Goal: Task Accomplishment & Management: Manage account settings

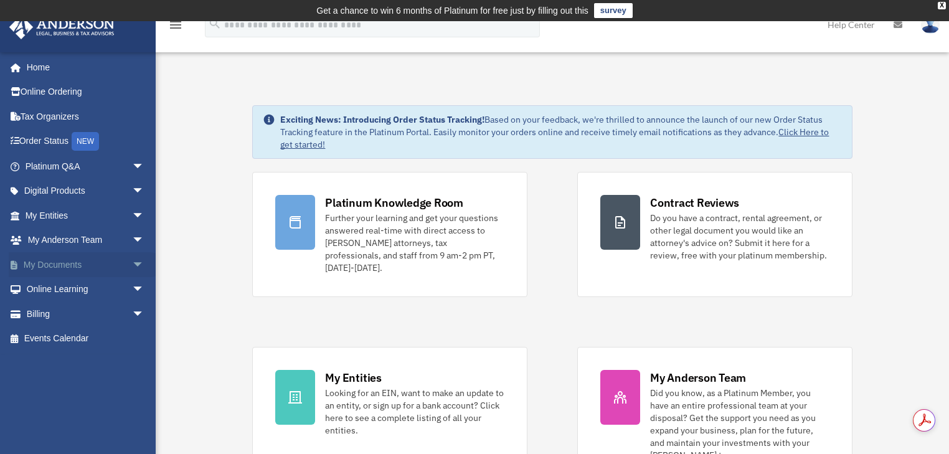
click at [59, 264] on link "My Documents arrow_drop_down" at bounding box center [86, 264] width 154 height 25
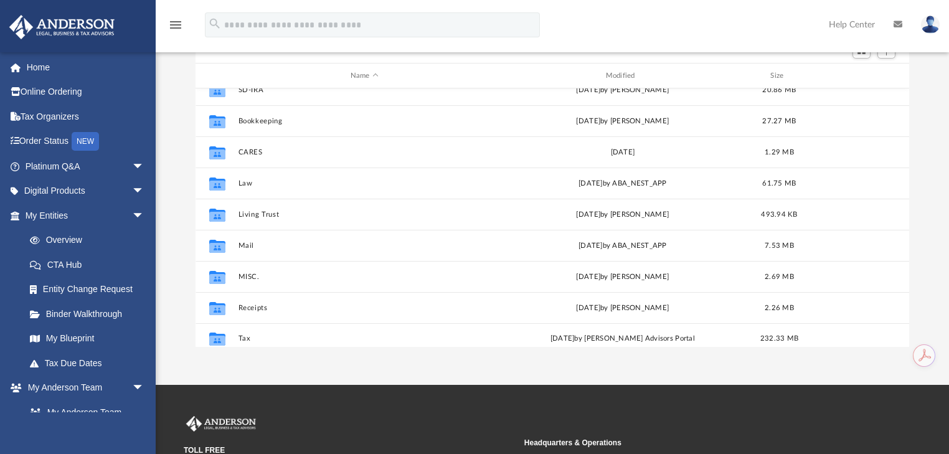
scroll to position [22, 0]
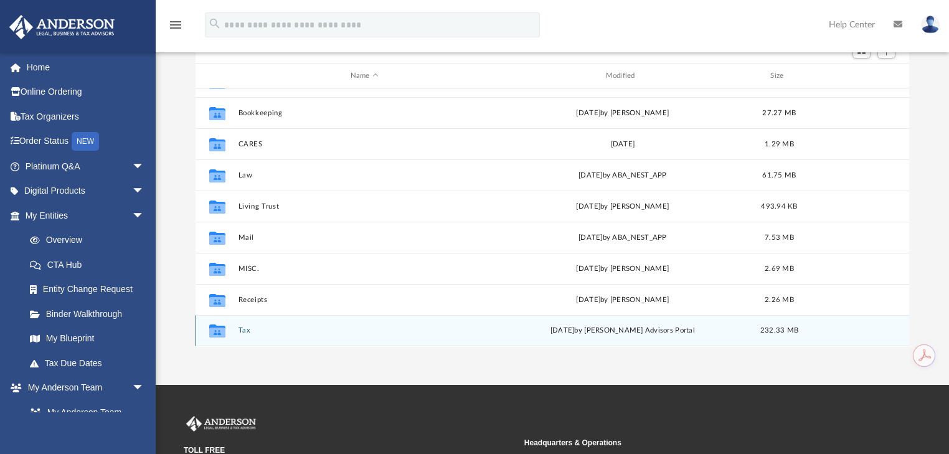
click at [214, 329] on icon "grid" at bounding box center [217, 333] width 16 height 10
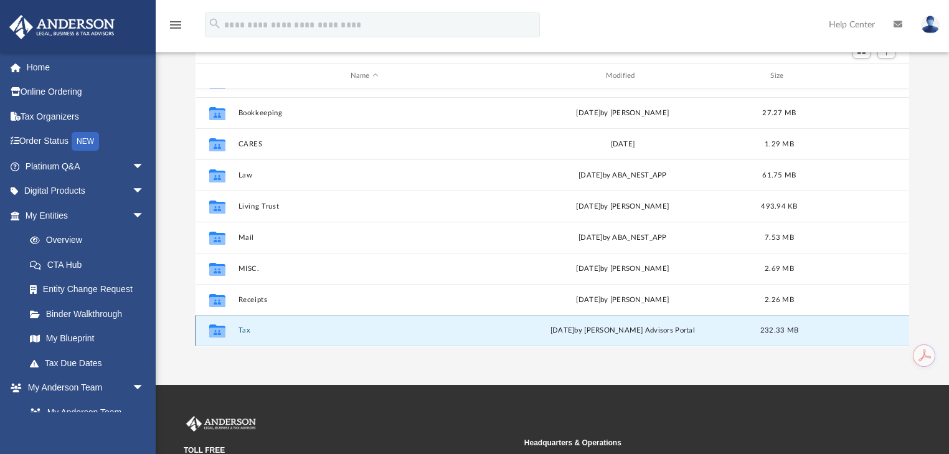
click at [214, 329] on icon "grid" at bounding box center [217, 333] width 16 height 10
click at [247, 331] on button "Tax" at bounding box center [364, 331] width 253 height 8
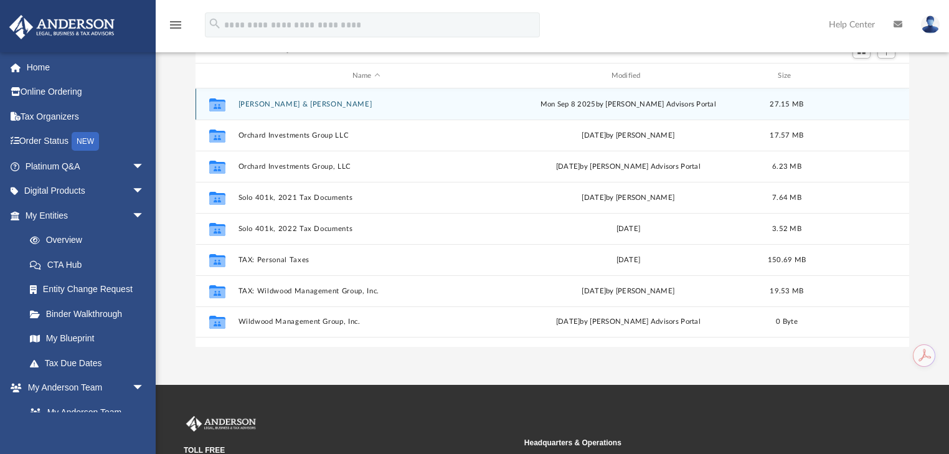
scroll to position [0, 0]
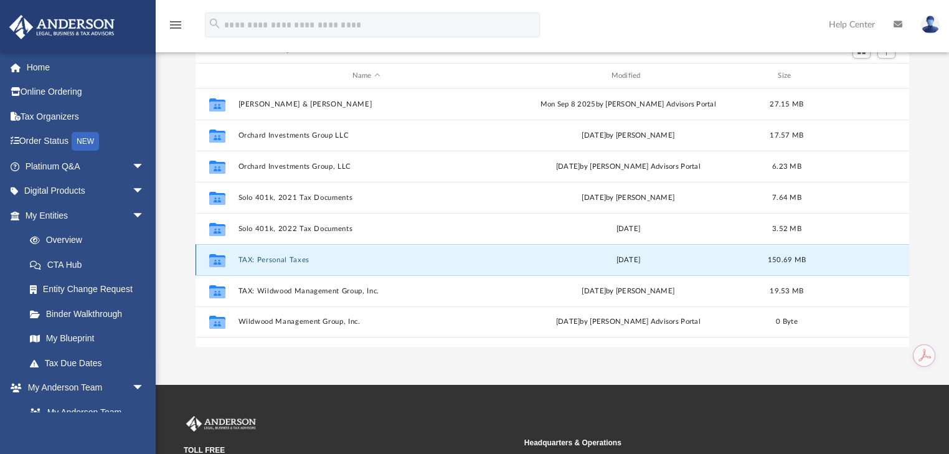
click at [272, 259] on button "TAX: Personal Taxes" at bounding box center [366, 260] width 257 height 8
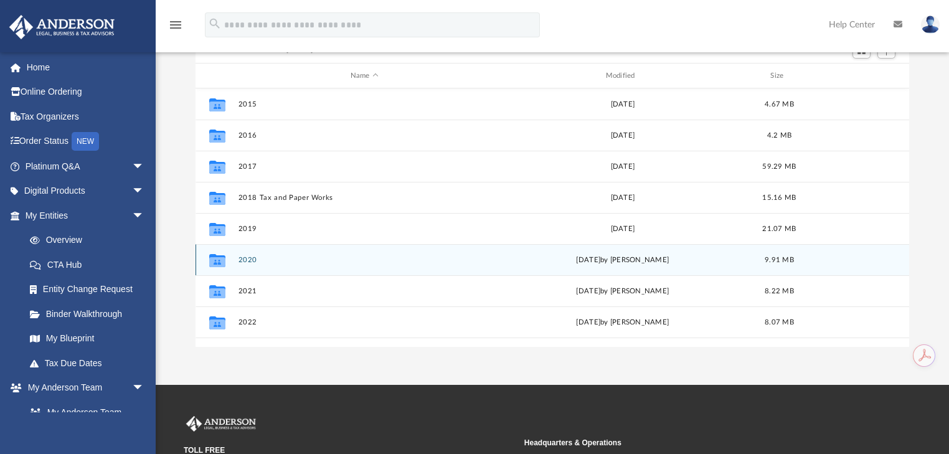
scroll to position [100, 0]
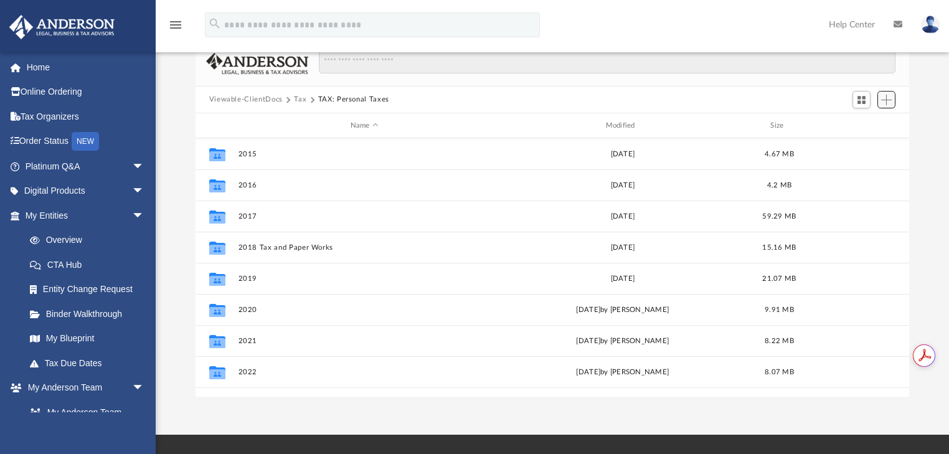
click at [891, 102] on span "Add" at bounding box center [886, 100] width 11 height 11
click at [869, 147] on li "New Folder" at bounding box center [869, 144] width 40 height 13
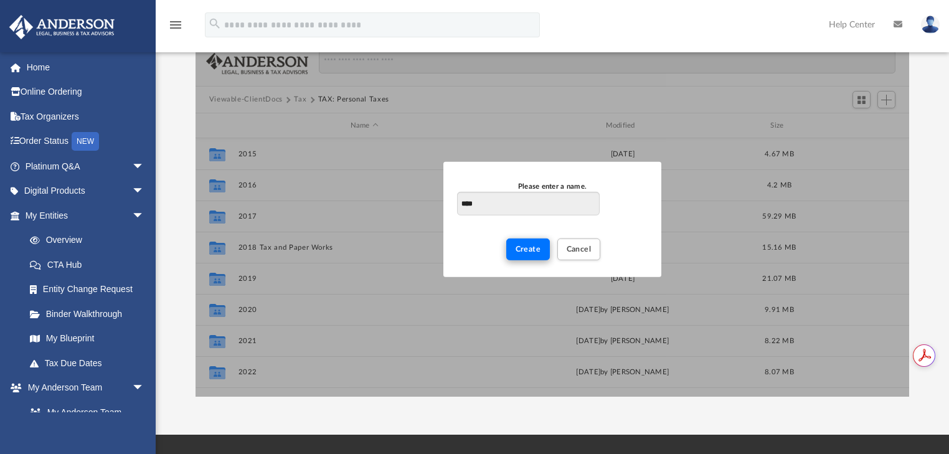
type input "****"
click at [511, 246] on button "Create" at bounding box center [528, 250] width 44 height 22
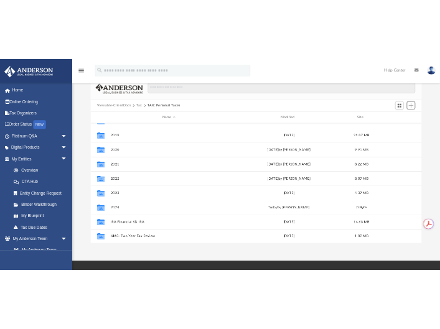
scroll to position [115, 0]
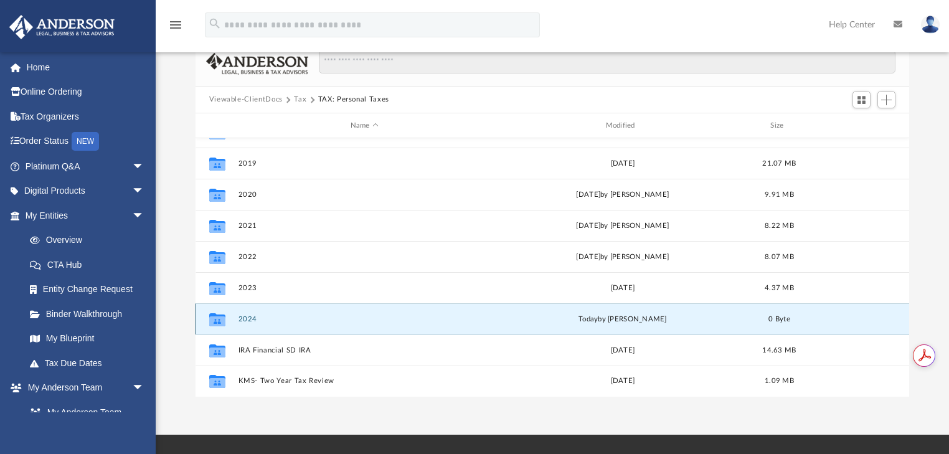
click at [245, 318] on button "2024" at bounding box center [364, 319] width 253 height 8
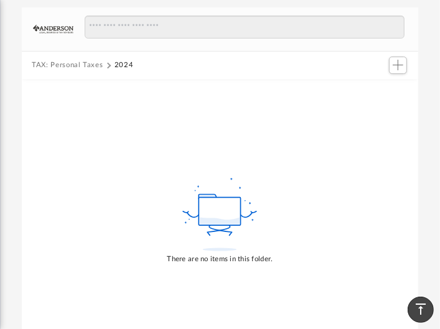
scroll to position [149, 0]
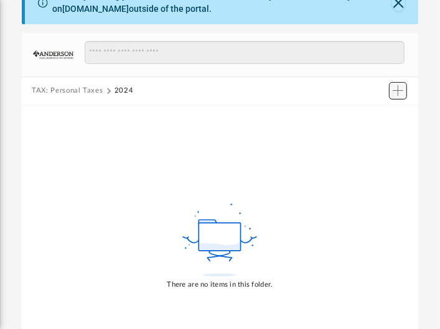
click at [405, 92] on button "Add" at bounding box center [398, 90] width 19 height 17
click at [367, 114] on li "Upload" at bounding box center [381, 115] width 40 height 13
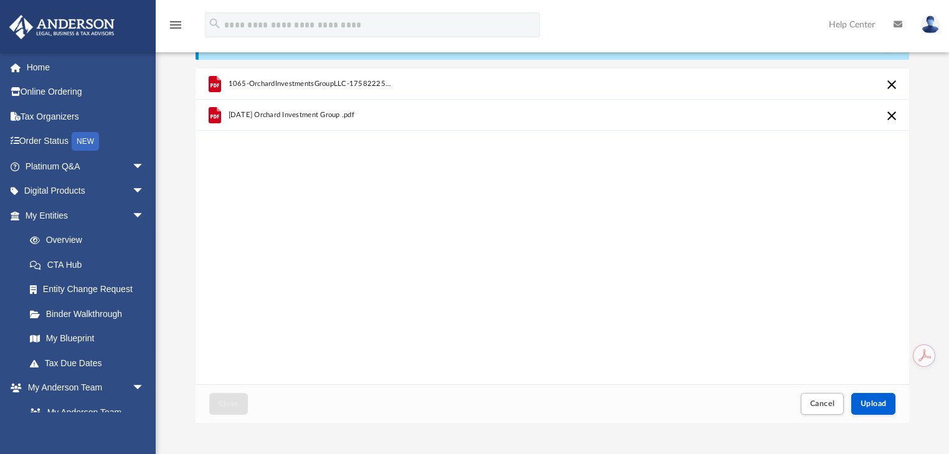
scroll to position [199, 0]
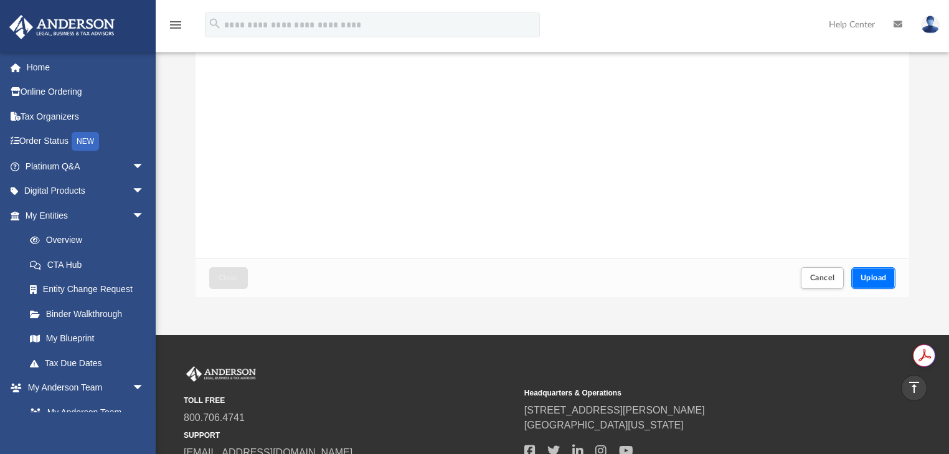
click at [887, 272] on button "Upload" at bounding box center [873, 278] width 45 height 22
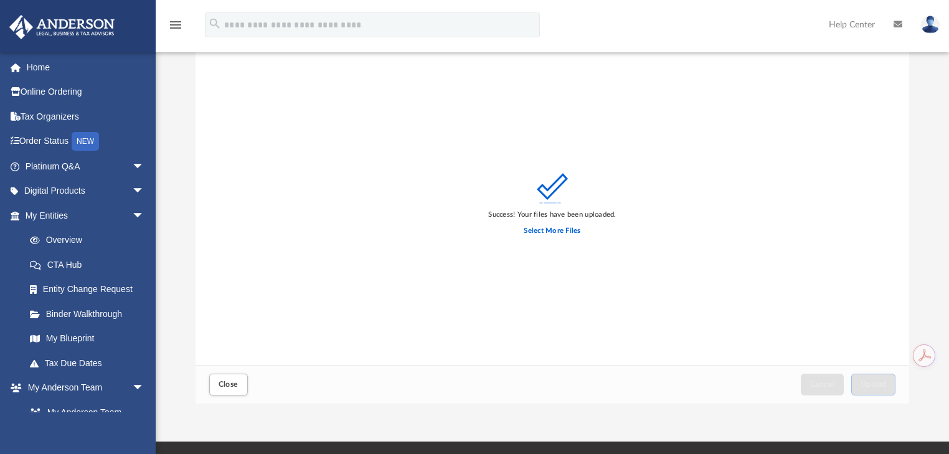
scroll to position [149, 0]
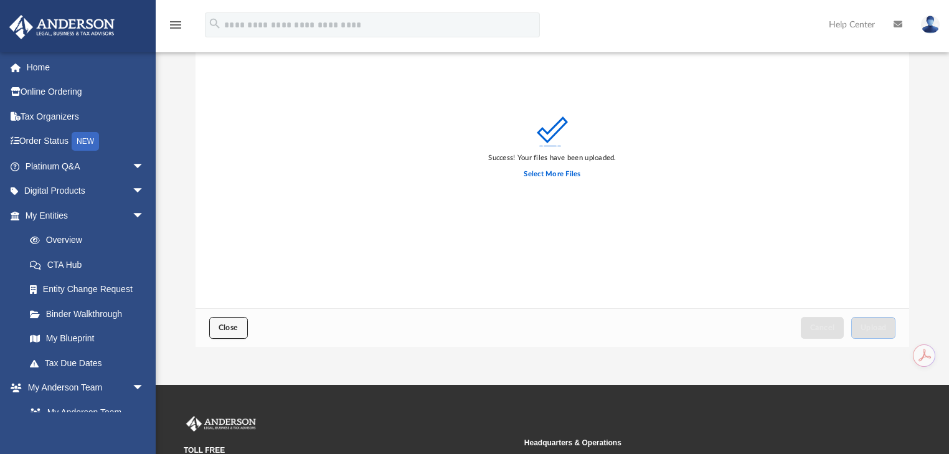
click at [225, 336] on button "Close" at bounding box center [228, 328] width 39 height 22
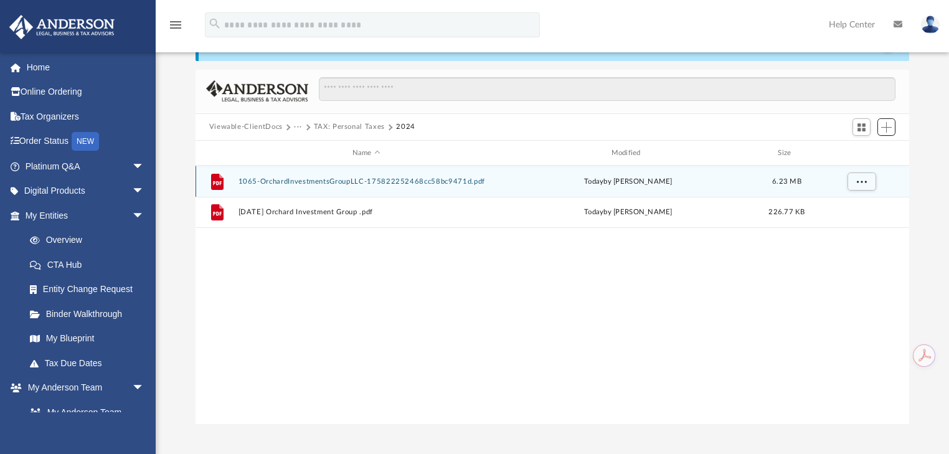
scroll to position [0, 0]
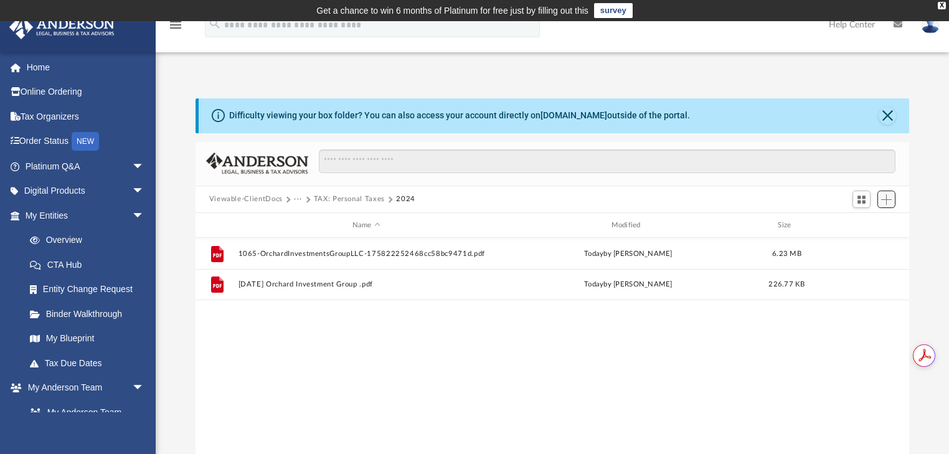
click at [889, 201] on span "Add" at bounding box center [886, 199] width 11 height 11
click at [866, 222] on li "Upload" at bounding box center [869, 224] width 40 height 13
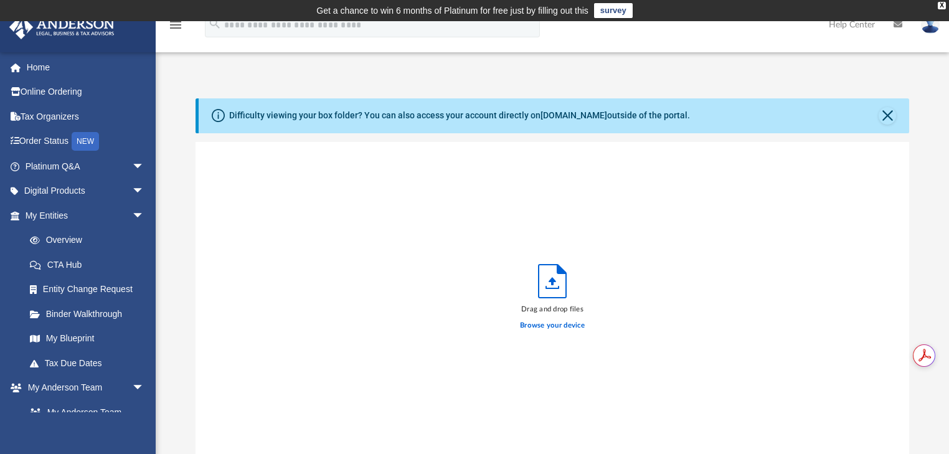
scroll to position [309, 707]
click at [549, 296] on icon "Upload" at bounding box center [552, 281] width 27 height 33
click at [551, 309] on div "Drag and drop files" at bounding box center [552, 309] width 65 height 11
click at [547, 326] on label "Browse your device" at bounding box center [552, 325] width 65 height 11
click at [0, 0] on input "Browse your device" at bounding box center [0, 0] width 0 height 0
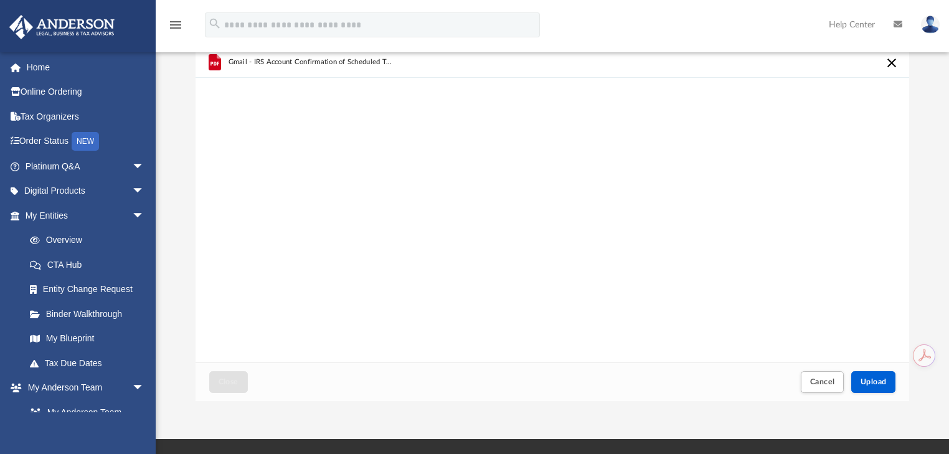
scroll to position [100, 0]
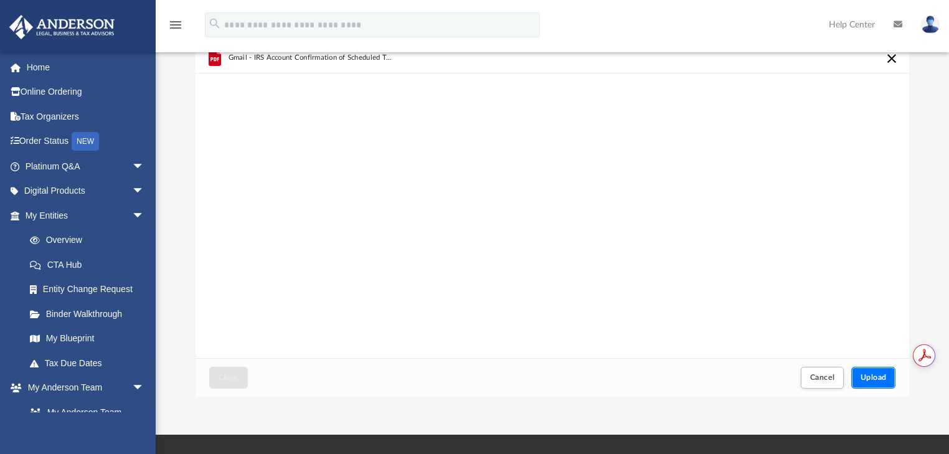
click at [872, 376] on span "Upload" at bounding box center [874, 377] width 26 height 7
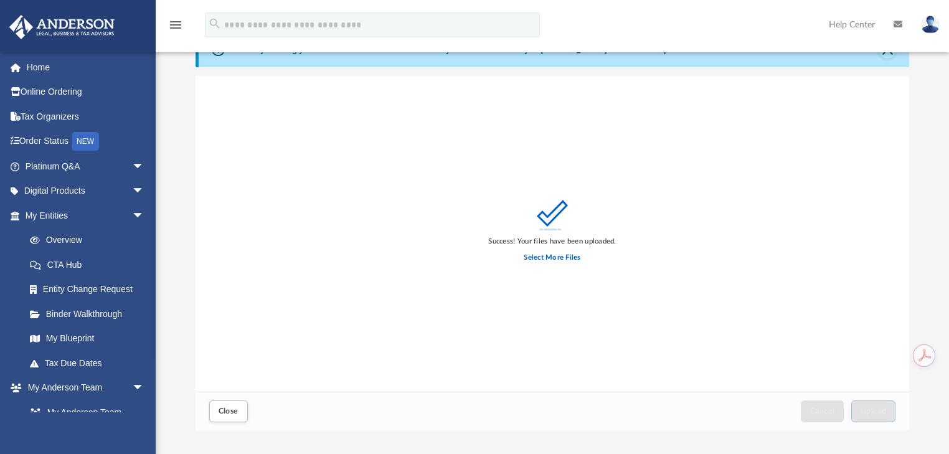
scroll to position [199, 0]
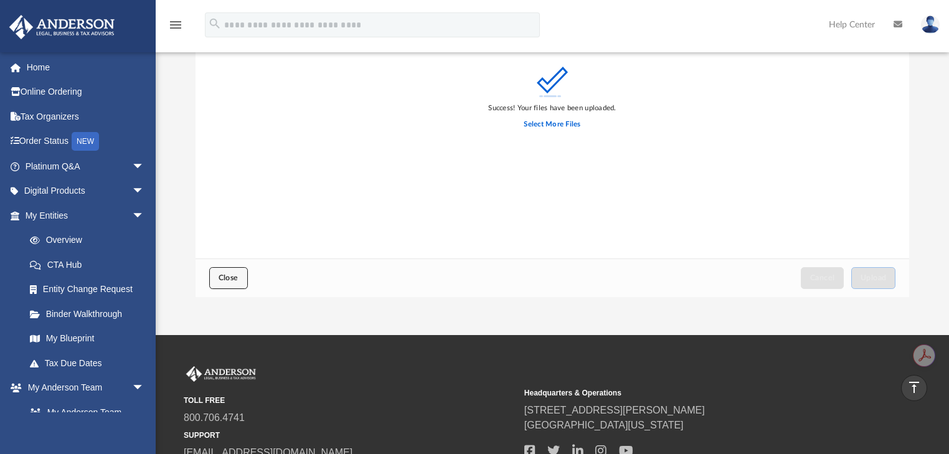
click at [225, 280] on span "Close" at bounding box center [229, 277] width 20 height 7
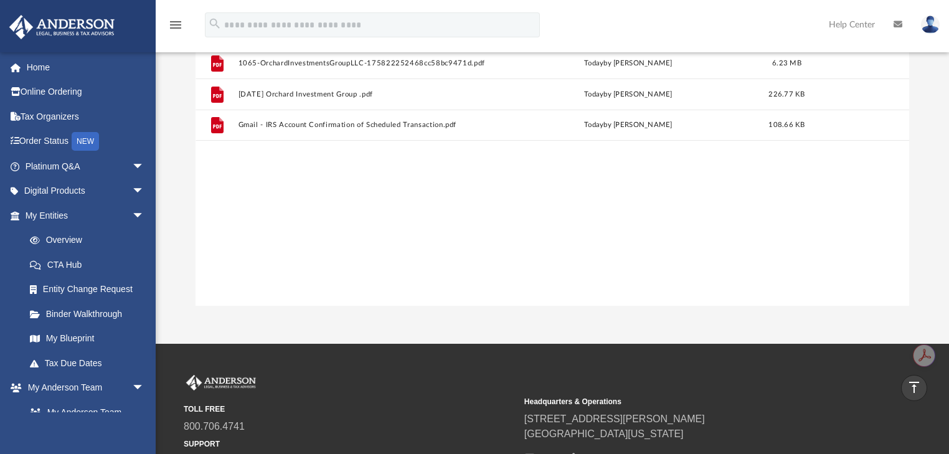
scroll to position [141, 0]
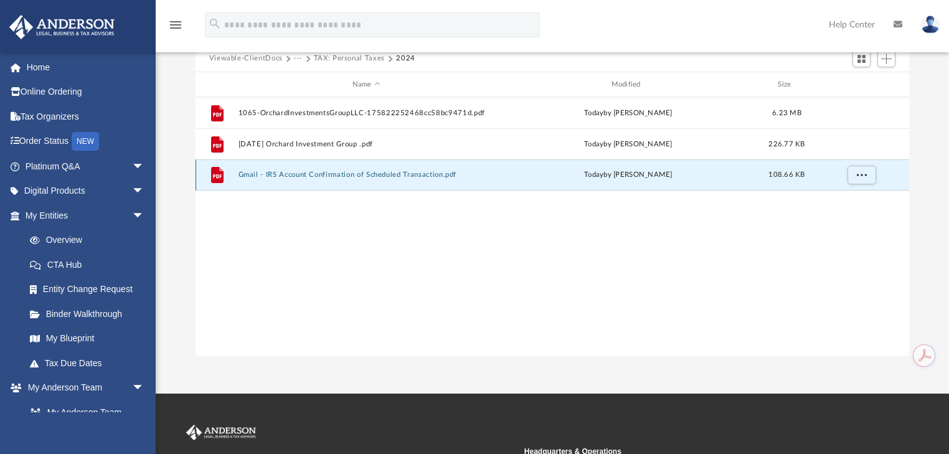
click at [276, 176] on button "Gmail - IRS Account Confirmation of Scheduled Transaction.pdf" at bounding box center [366, 175] width 257 height 8
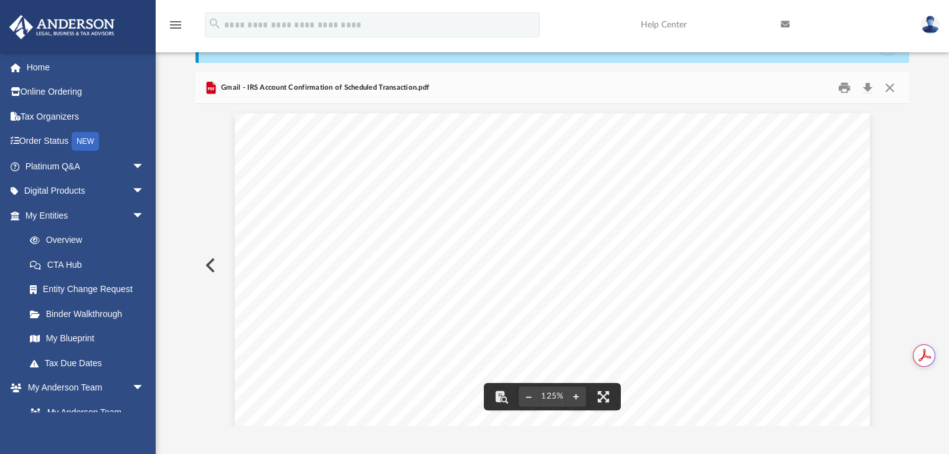
scroll to position [0, 0]
